Goal: Find specific page/section: Find specific page/section

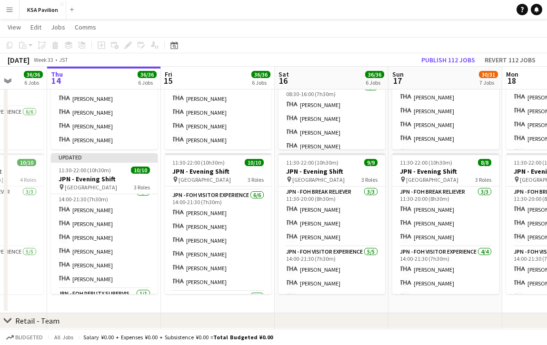
scroll to position [59, 0]
